Goal: Information Seeking & Learning: Understand process/instructions

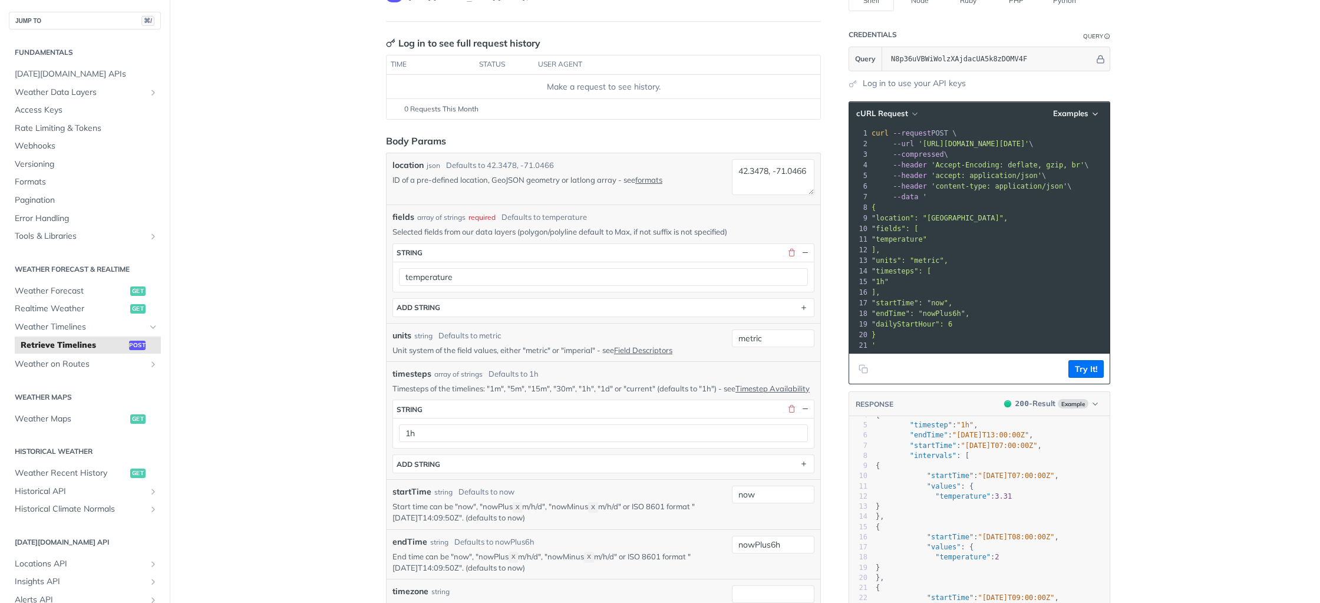
scroll to position [120, 0]
click at [693, 232] on p "Selected fields from our data layers (polygon/polyline default to Max, if not s…" at bounding box center [603, 230] width 422 height 11
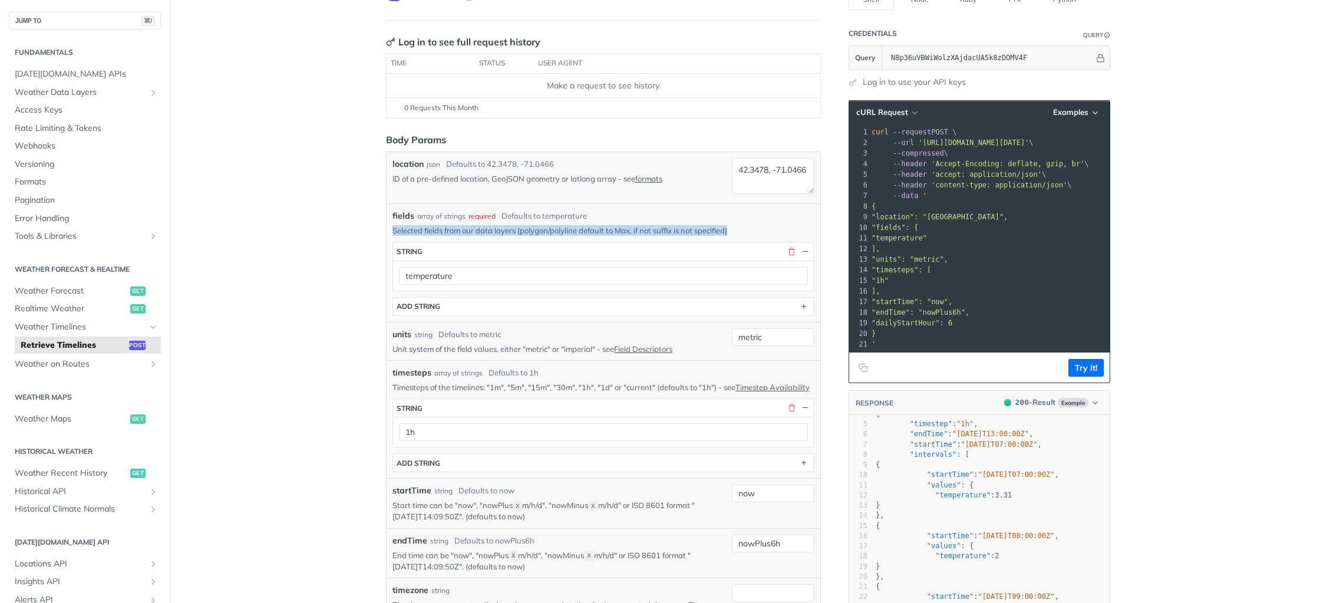
click at [693, 232] on p "Selected fields from our data layers (polygon/polyline default to Max, if not s…" at bounding box center [603, 230] width 422 height 11
click at [690, 232] on p "Selected fields from our data layers (polygon/polyline default to Max, if not s…" at bounding box center [603, 230] width 422 height 11
click at [92, 303] on span "Realtime Weather" at bounding box center [71, 309] width 113 height 12
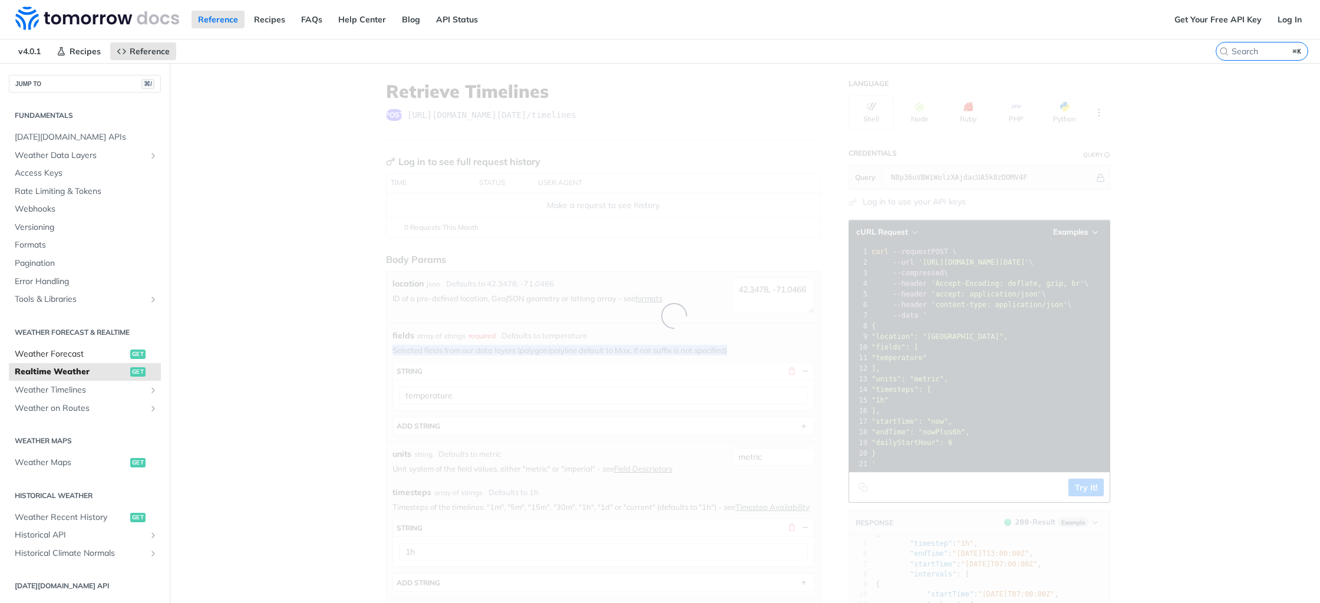
click at [77, 357] on span "Weather Forecast" at bounding box center [71, 354] width 113 height 12
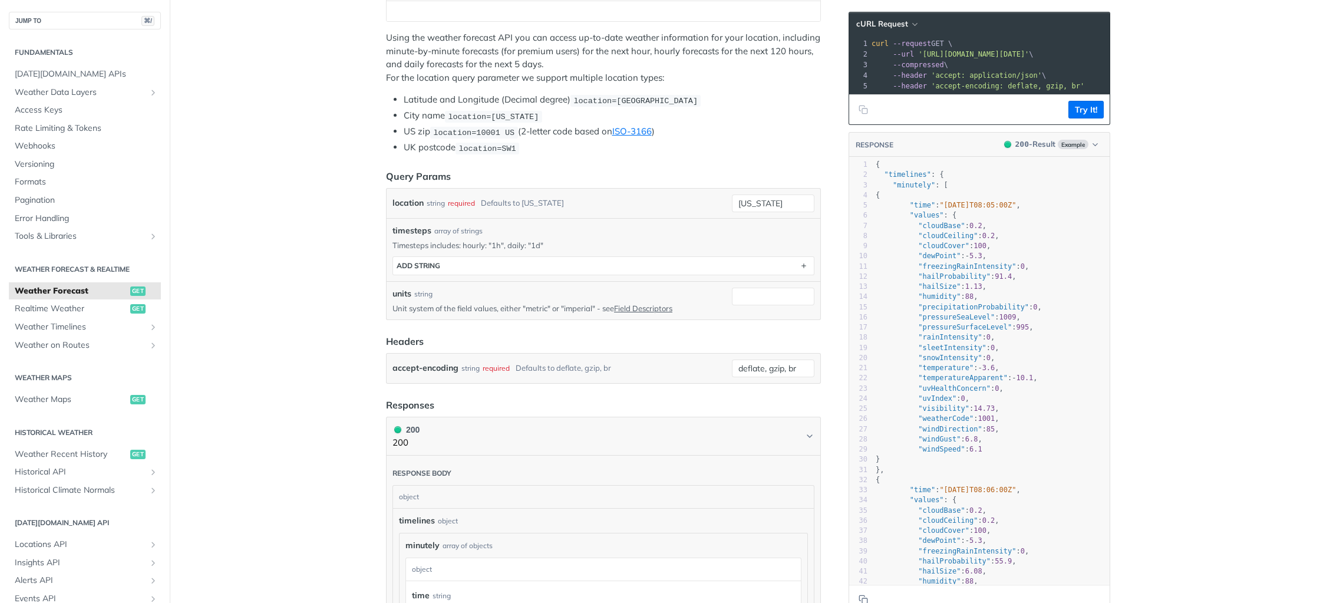
scroll to position [216, 0]
click at [948, 446] on span ""windSpeed"" at bounding box center [941, 449] width 47 height 8
type textarea "windSpeed"
click at [948, 446] on span ""windSpeed"" at bounding box center [941, 449] width 47 height 8
click at [952, 429] on span ""windDirection"" at bounding box center [950, 429] width 64 height 8
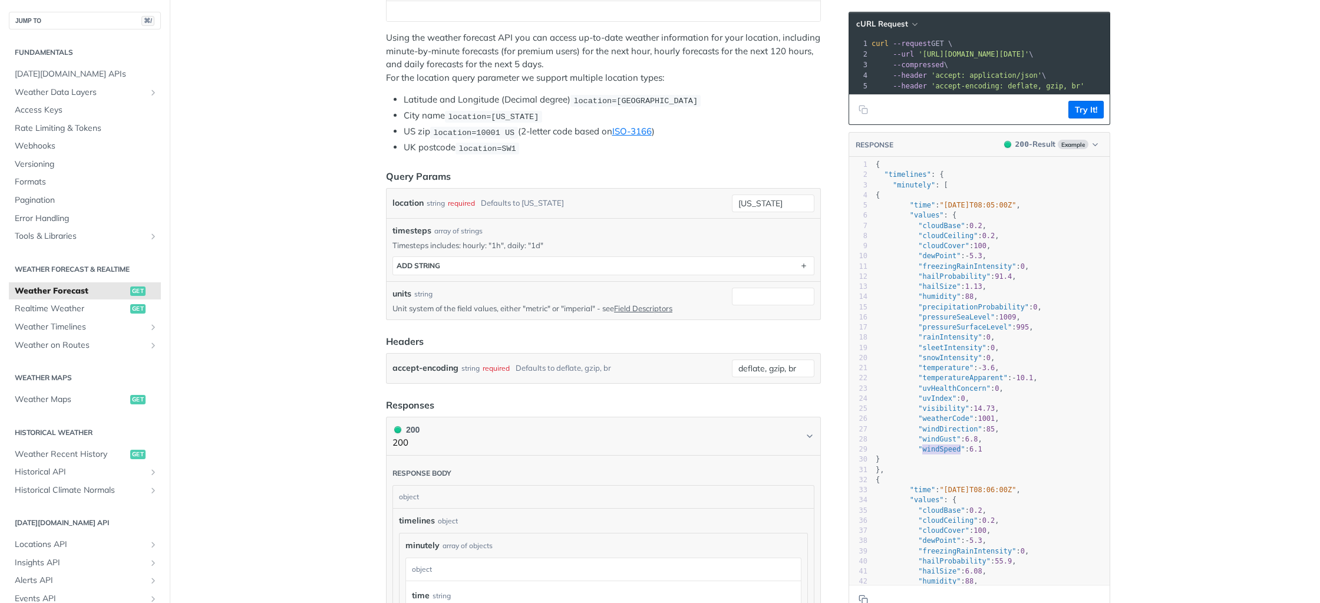
type textarea "windDirection"
click at [951, 429] on span ""windDirection"" at bounding box center [950, 429] width 64 height 8
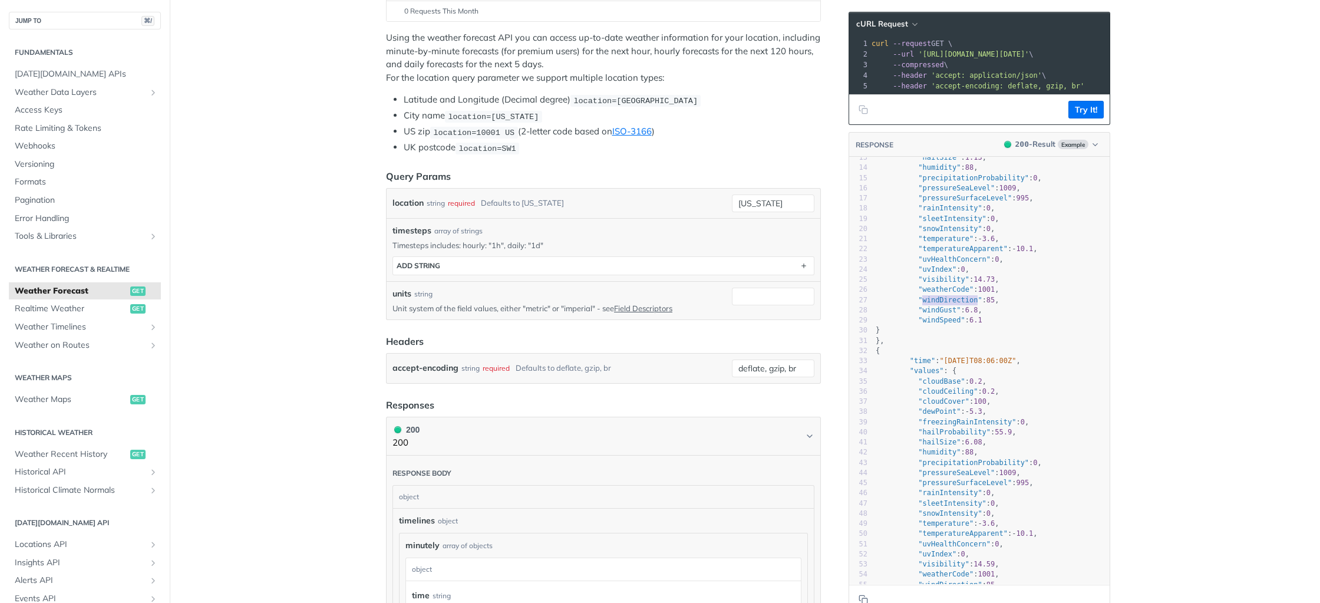
scroll to position [166, 0]
